Goal: Information Seeking & Learning: Learn about a topic

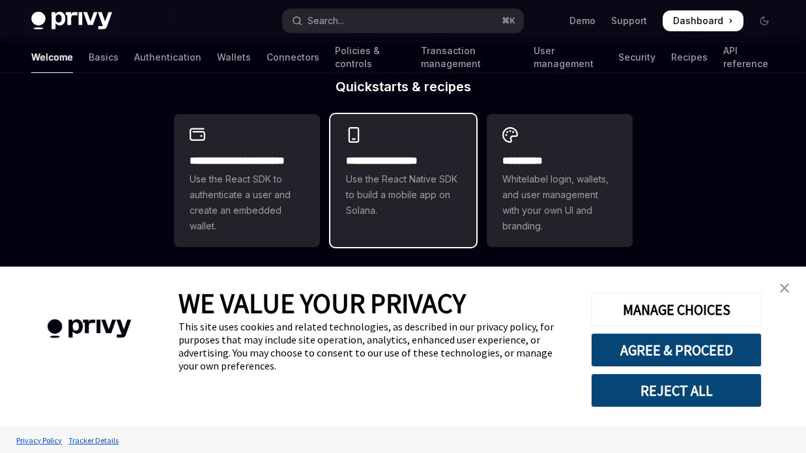
scroll to position [328, 0]
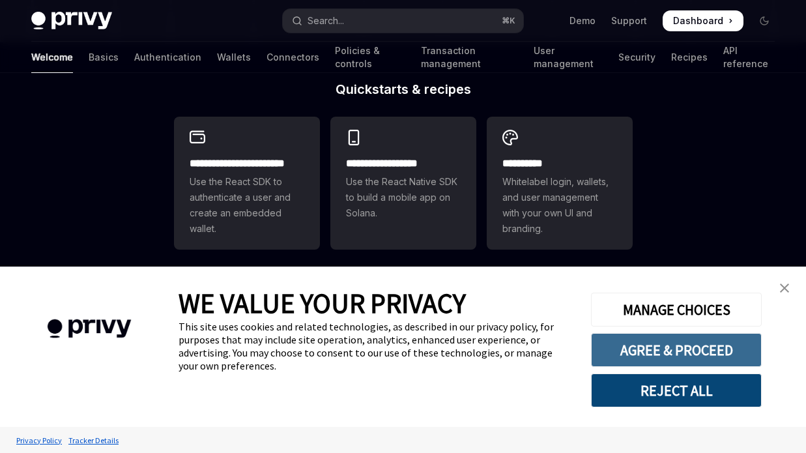
click at [624, 363] on button "AGREE & PROCEED" at bounding box center [676, 350] width 171 height 34
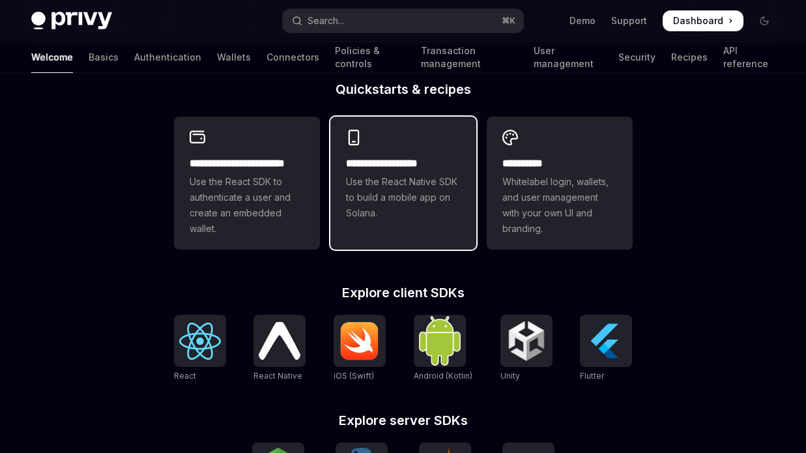
click at [387, 184] on span "Use the React Native SDK to build a mobile app on Solana." at bounding box center [403, 197] width 115 height 47
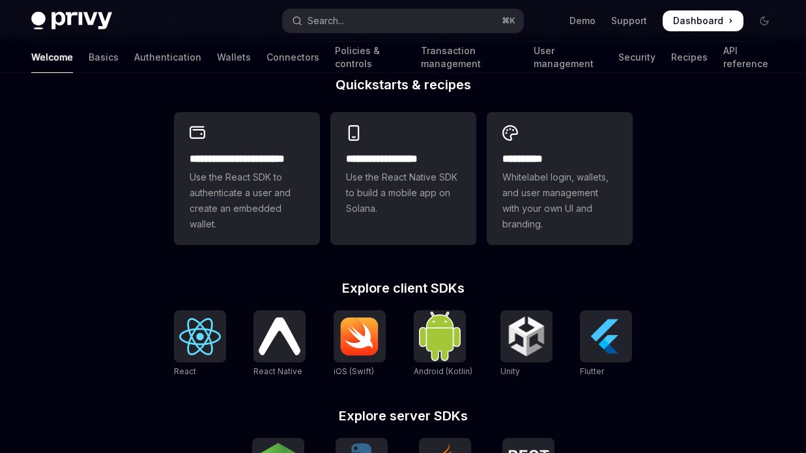
scroll to position [199, 0]
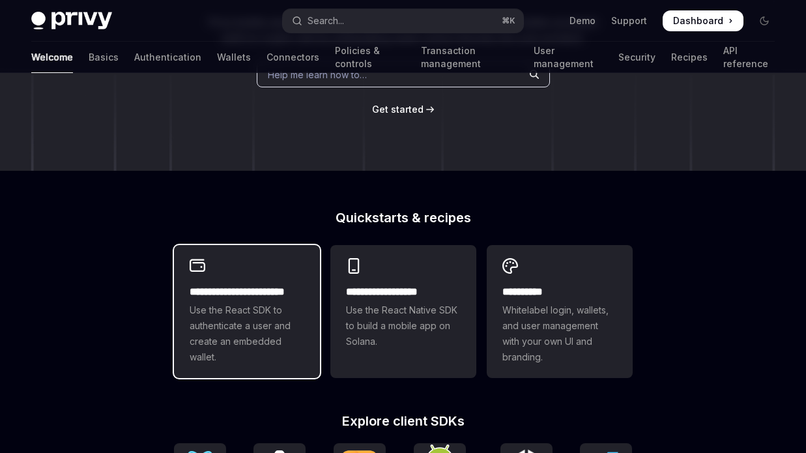
click at [282, 279] on div "**********" at bounding box center [247, 311] width 146 height 133
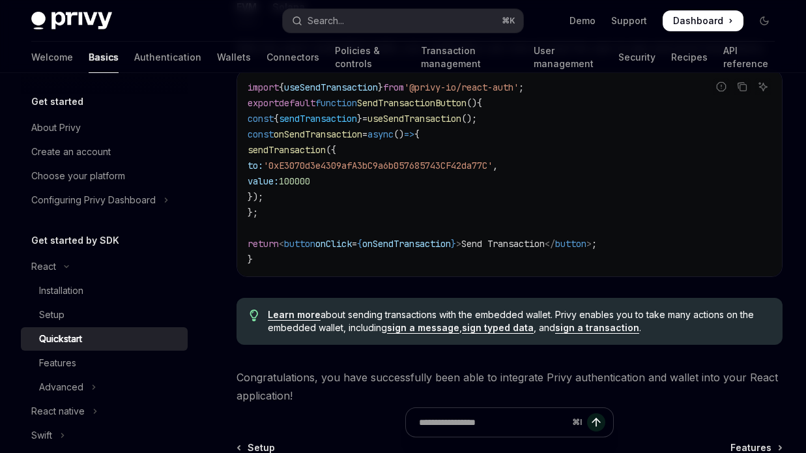
scroll to position [1256, 0]
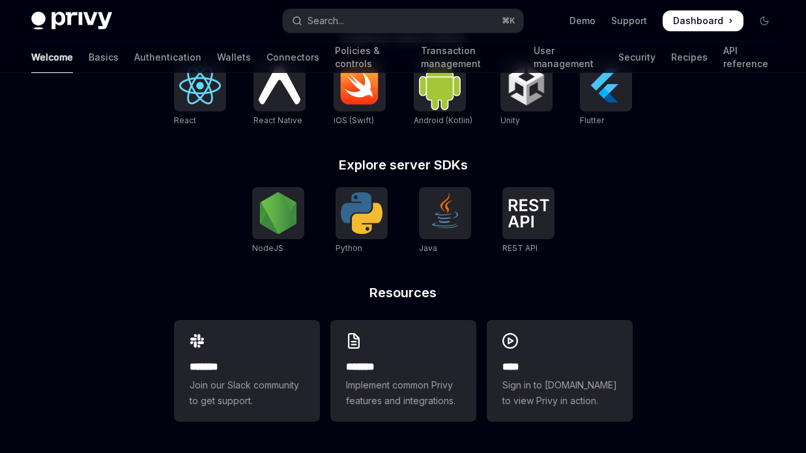
type textarea "*"
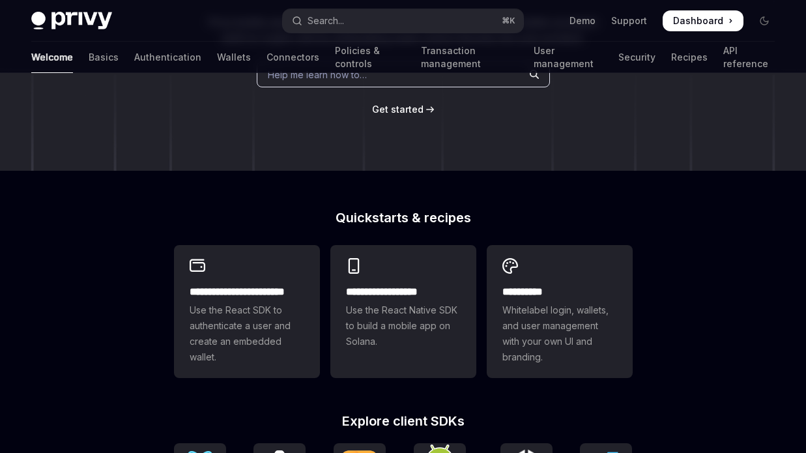
click at [677, 23] on span "Dashboard" at bounding box center [698, 20] width 50 height 13
